Goal: Information Seeking & Learning: Understand process/instructions

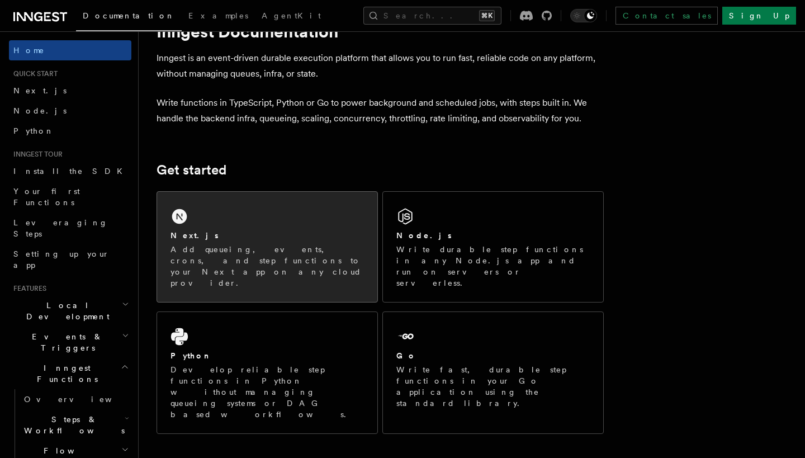
scroll to position [53, 0]
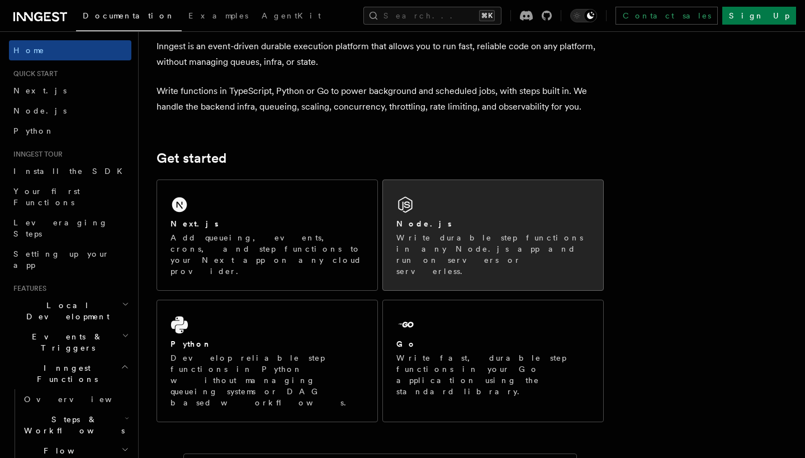
click at [473, 189] on div "Node.js Write durable step functions in any Node.js app and run on servers or s…" at bounding box center [493, 235] width 220 height 110
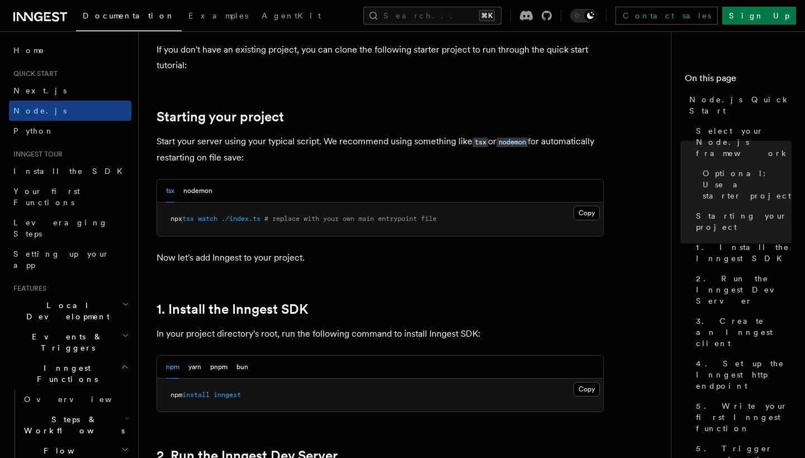
scroll to position [476, 0]
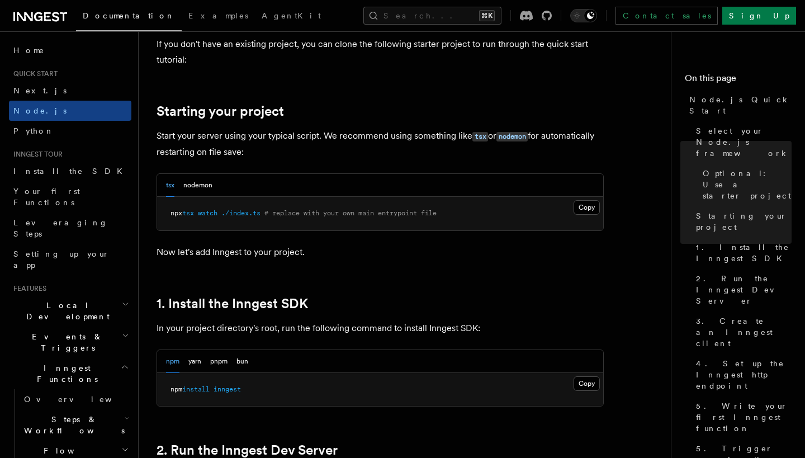
click at [230, 388] on span "inngest" at bounding box center [227, 389] width 27 height 8
copy span "inngest"
